Goal: Navigation & Orientation: Find specific page/section

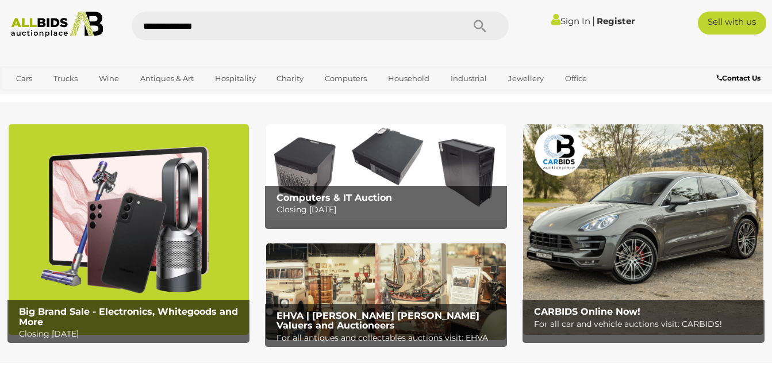
type input "**********"
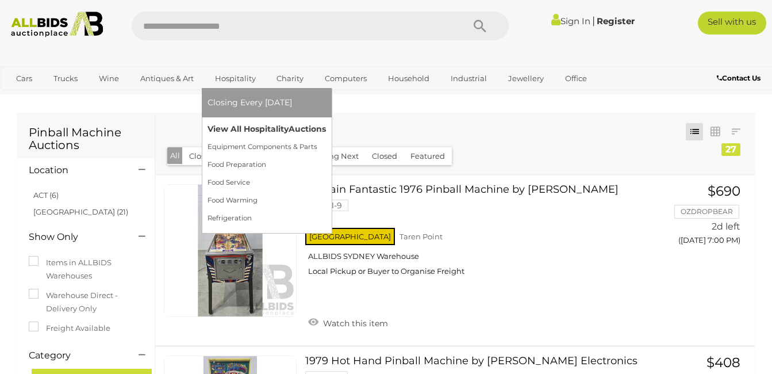
click at [242, 126] on link "View All Hospitality Auctions" at bounding box center [267, 129] width 118 height 18
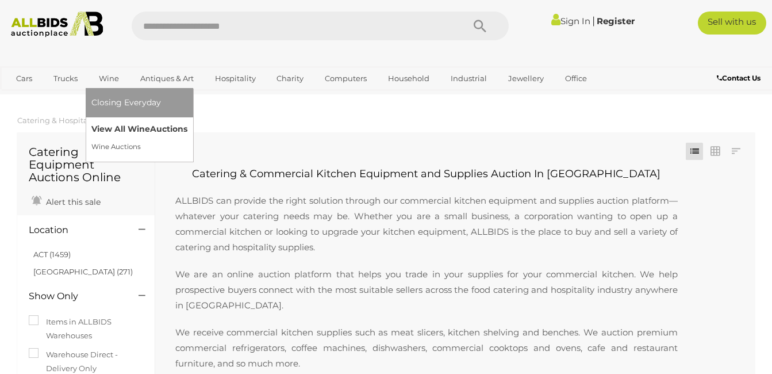
click at [103, 128] on link "View All Wine Auctions" at bounding box center [139, 129] width 96 height 18
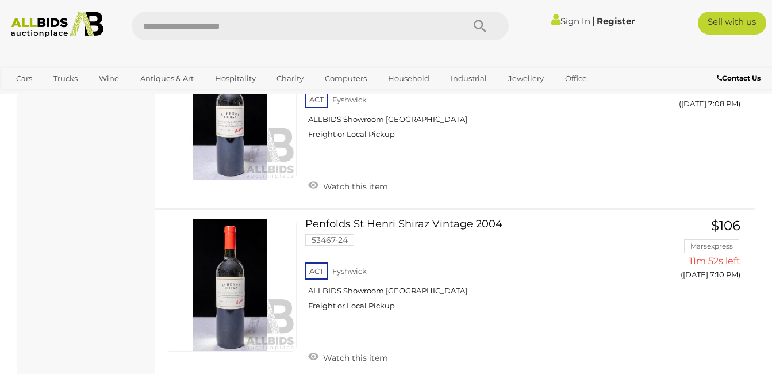
scroll to position [1749, 0]
